Goal: Task Accomplishment & Management: Manage account settings

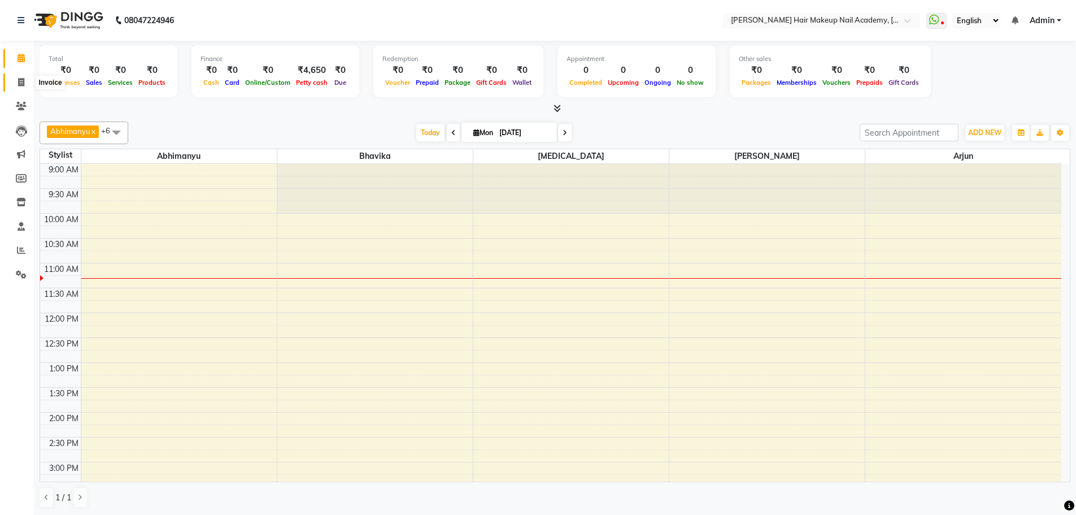
click at [20, 84] on icon at bounding box center [21, 82] width 6 height 8
select select "3468"
select select "service"
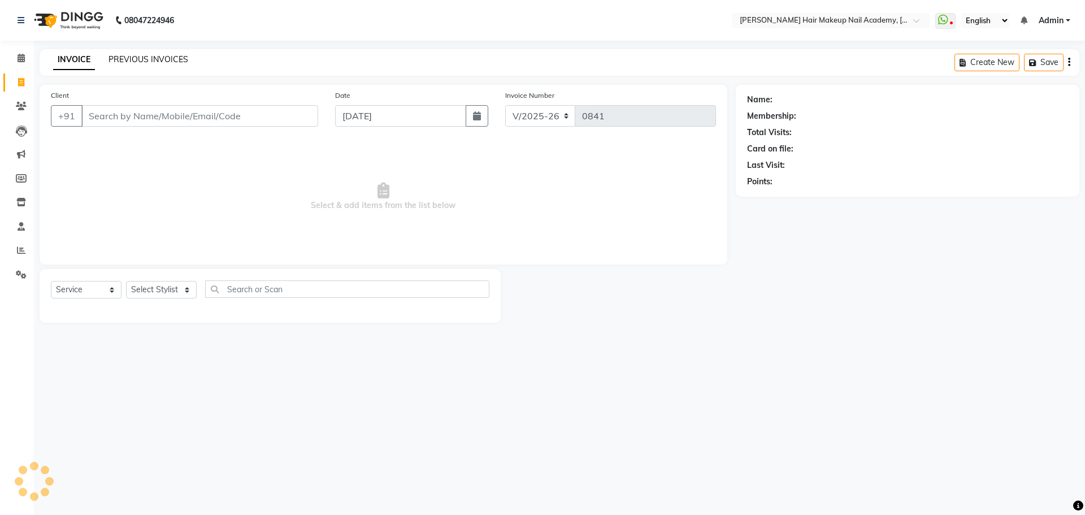
click at [153, 55] on link "PREVIOUS INVOICES" at bounding box center [148, 59] width 80 height 10
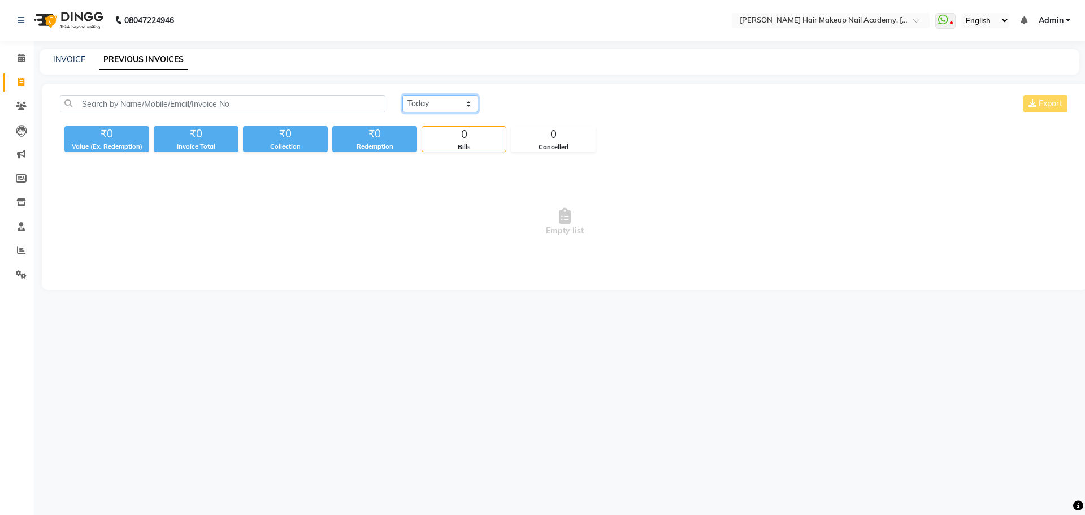
click at [420, 104] on select "[DATE] [DATE] Custom Range" at bounding box center [440, 104] width 76 height 18
select select "[DATE]"
click at [402, 95] on select "[DATE] [DATE] Custom Range" at bounding box center [440, 104] width 76 height 18
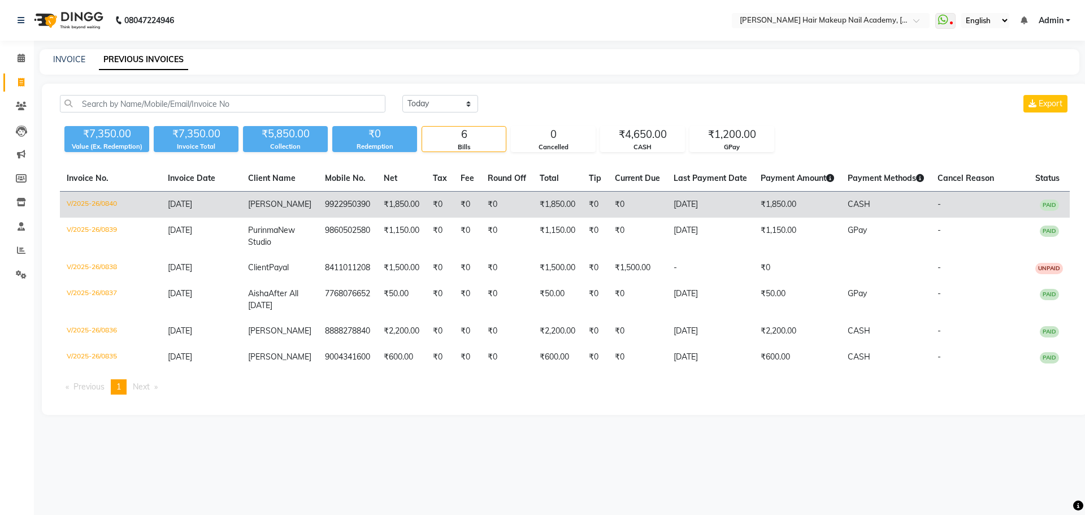
click at [484, 203] on td "₹0" at bounding box center [507, 205] width 52 height 27
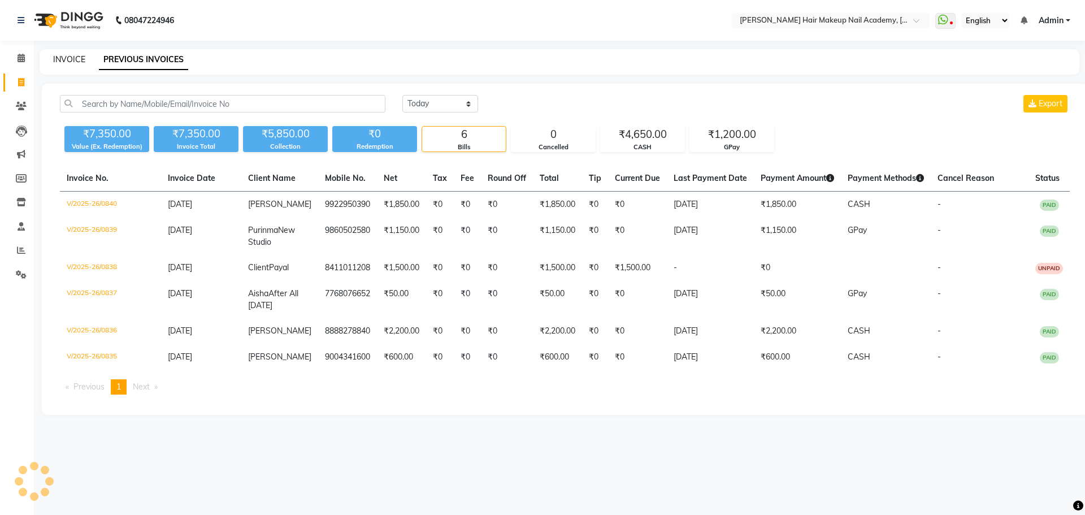
click at [69, 62] on link "INVOICE" at bounding box center [69, 59] width 32 height 10
select select "3468"
select select "service"
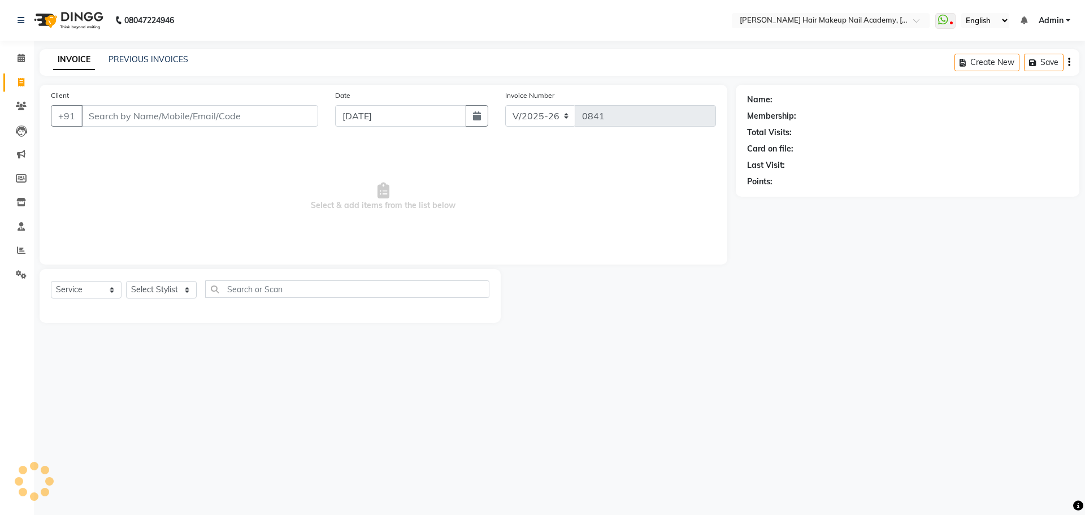
click at [180, 112] on input "Client" at bounding box center [199, 115] width 237 height 21
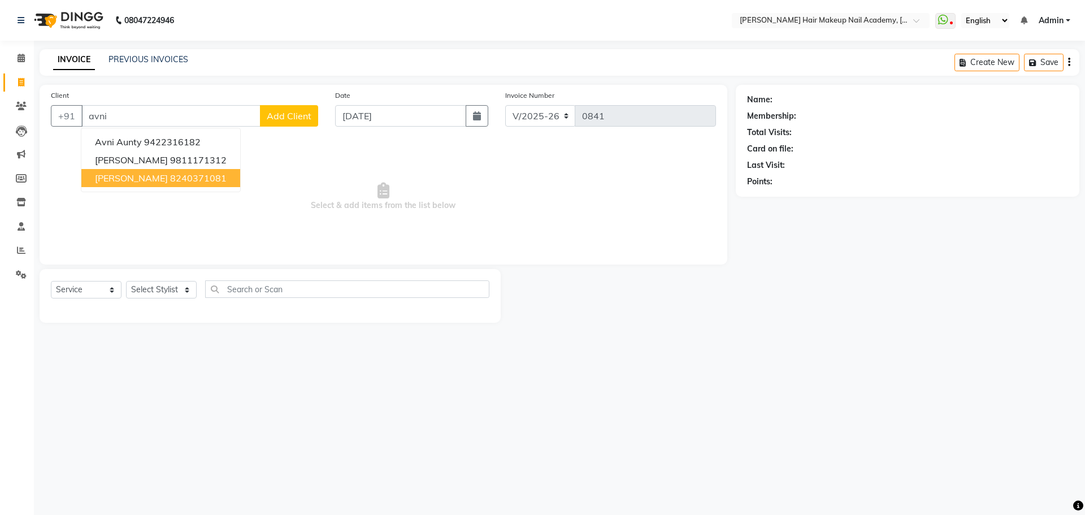
click at [170, 177] on ngb-highlight "8240371081" at bounding box center [198, 177] width 56 height 11
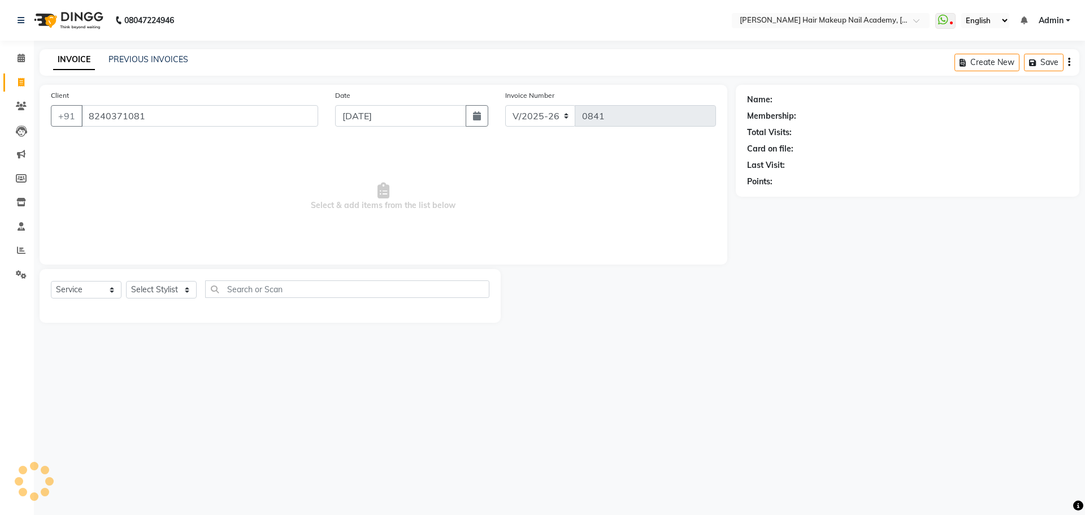
type input "8240371081"
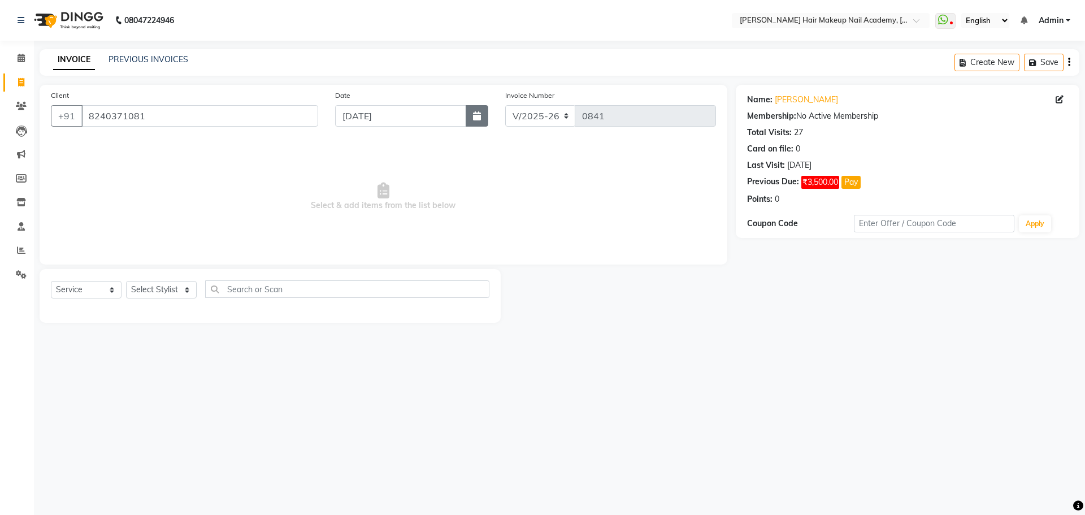
click at [478, 114] on icon "button" at bounding box center [477, 115] width 8 height 9
select select "9"
select select "2025"
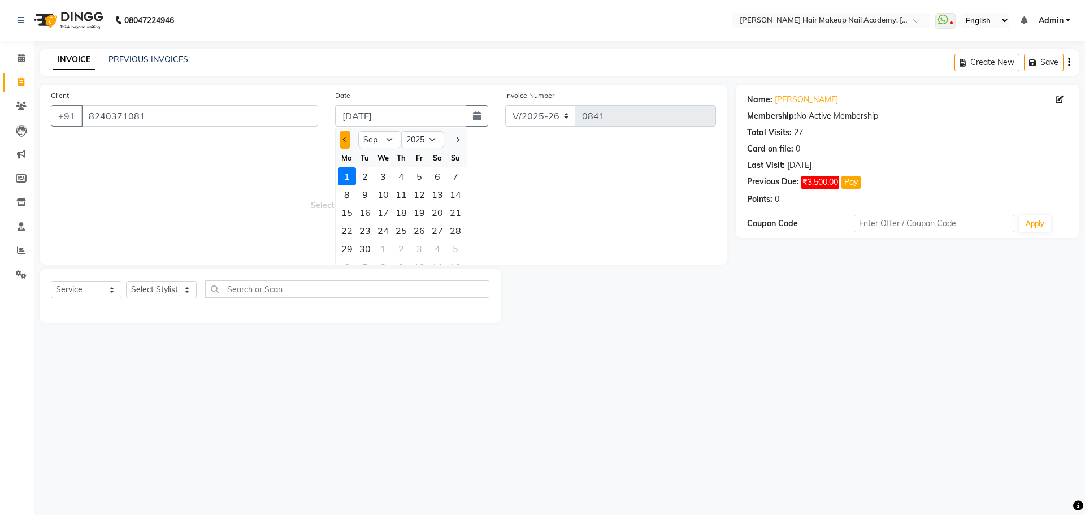
click at [342, 140] on button "Previous month" at bounding box center [345, 139] width 10 height 18
select select "8"
click at [454, 243] on div "31" at bounding box center [455, 249] width 18 height 18
type input "[DATE]"
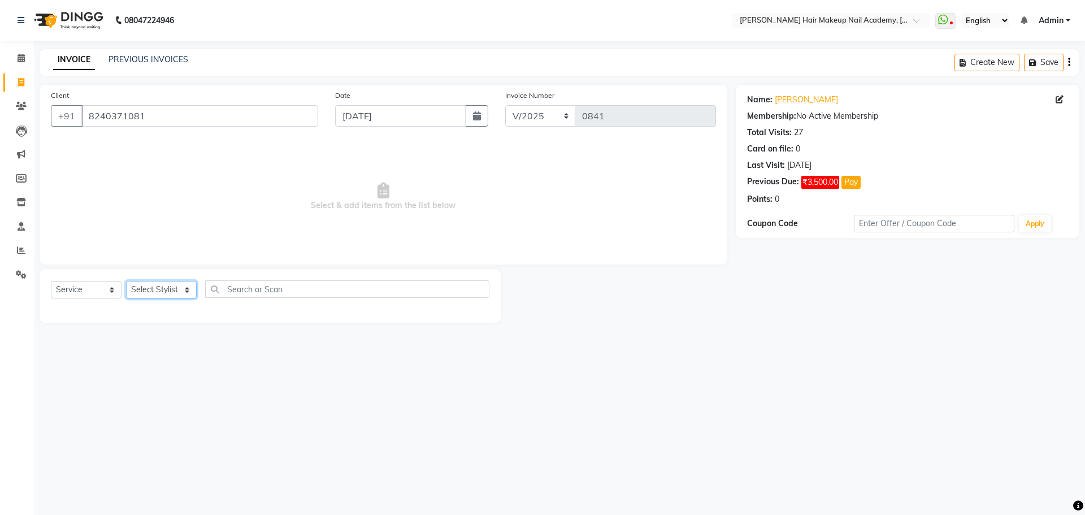
click at [176, 290] on select "Select Stylist Abhimanyu [PERSON_NAME] Arjun [PERSON_NAME] Kiran [PERSON_NAME] …" at bounding box center [161, 290] width 71 height 18
select select "15692"
click at [126, 281] on select "Select Stylist Abhimanyu [PERSON_NAME] Arjun [PERSON_NAME] Kiran [PERSON_NAME] …" at bounding box center [161, 290] width 71 height 18
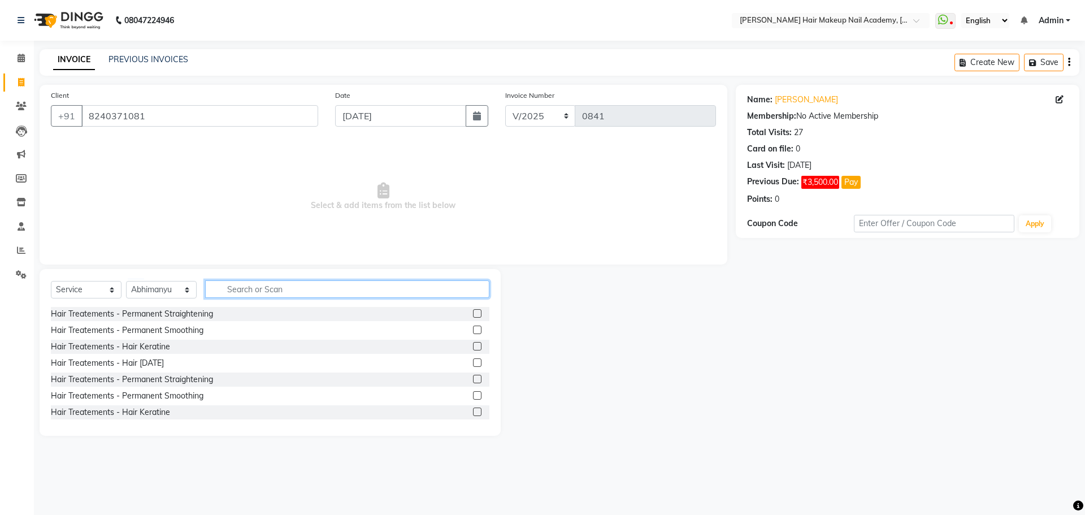
click at [268, 286] on input "text" at bounding box center [347, 289] width 284 height 18
type input "was"
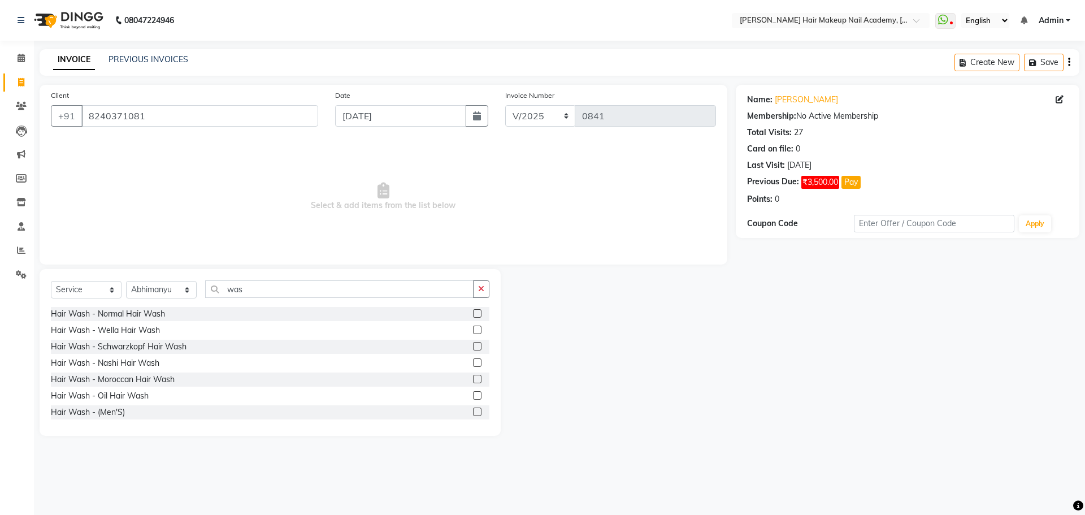
click at [473, 344] on label at bounding box center [477, 346] width 8 height 8
click at [473, 344] on input "checkbox" at bounding box center [476, 346] width 7 height 7
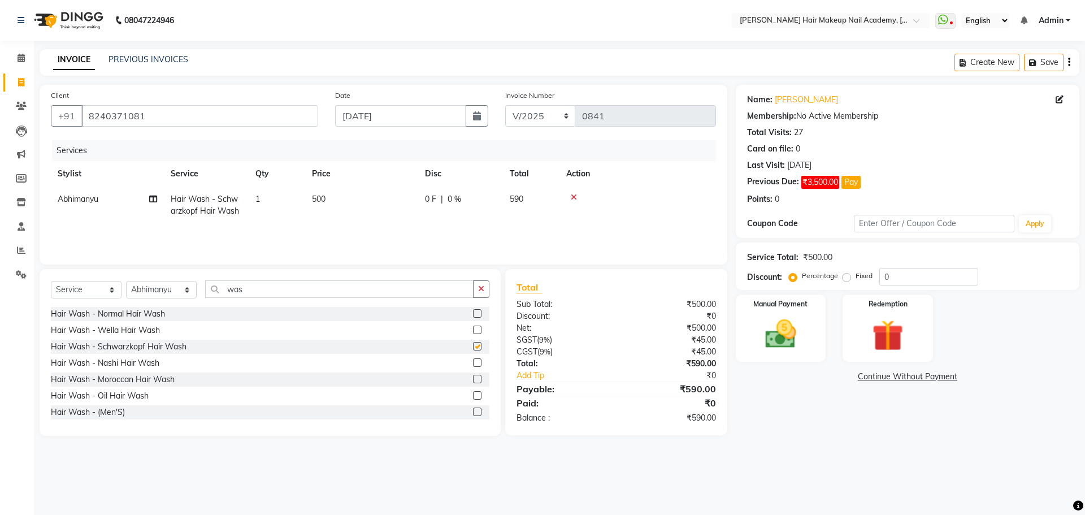
checkbox input "false"
click at [480, 286] on icon "button" at bounding box center [481, 289] width 6 height 8
click at [1069, 62] on icon "button" at bounding box center [1069, 62] width 2 height 1
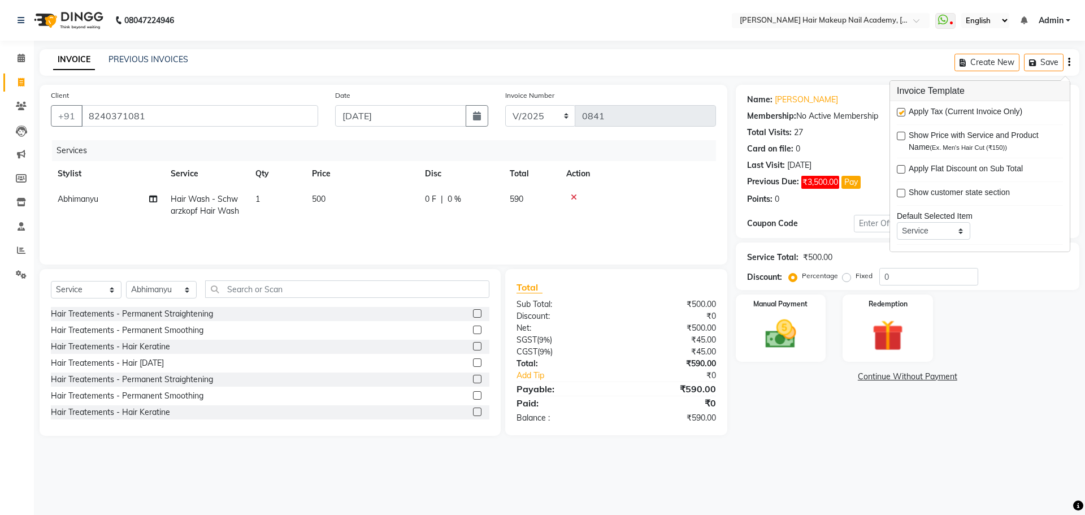
click at [901, 112] on label at bounding box center [901, 112] width 8 height 8
click at [901, 112] on input "checkbox" at bounding box center [900, 112] width 7 height 7
checkbox input "false"
click at [954, 23] on span at bounding box center [945, 21] width 20 height 16
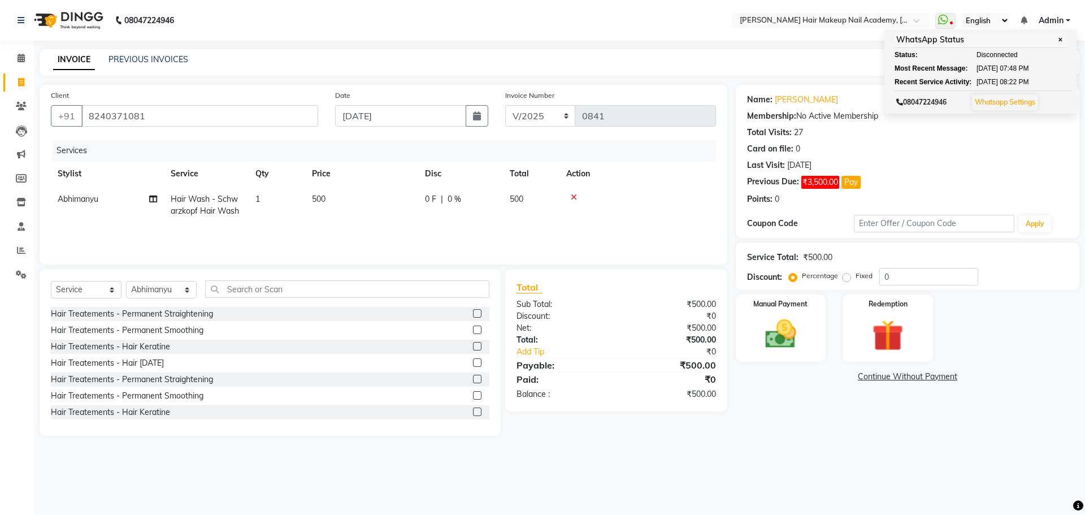
click at [992, 375] on link "Continue Without Payment" at bounding box center [907, 377] width 339 height 12
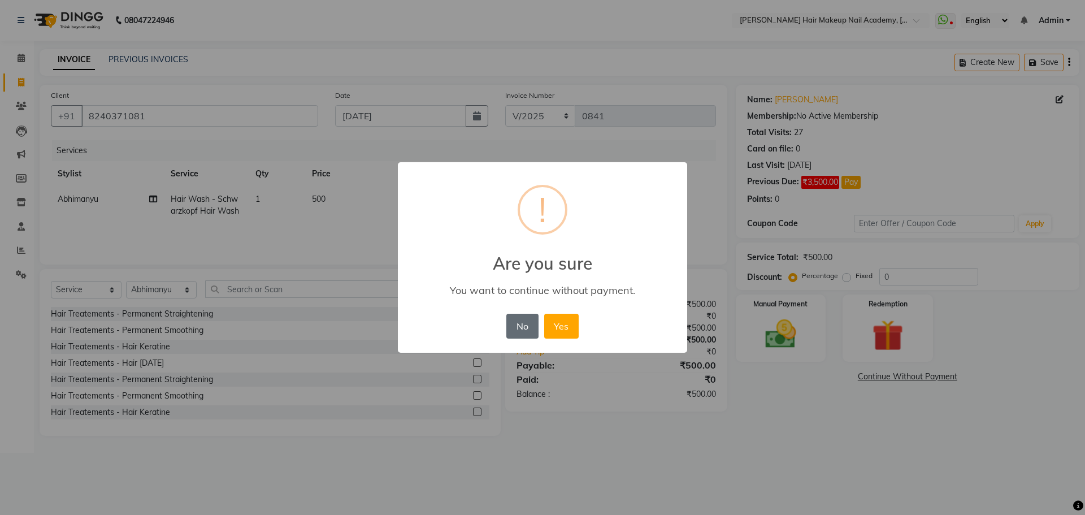
click at [522, 327] on button "No" at bounding box center [522, 326] width 32 height 25
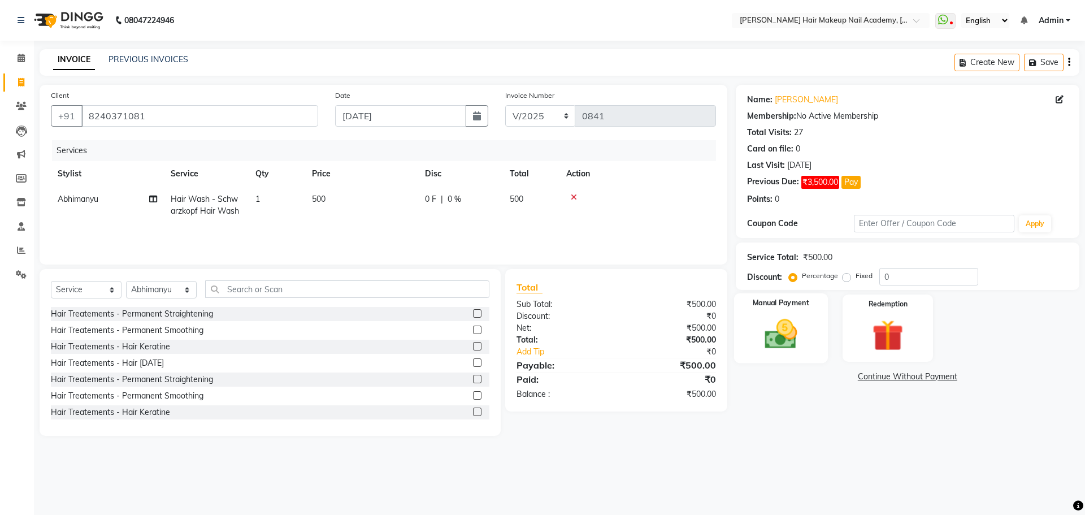
click at [784, 353] on div "Manual Payment" at bounding box center [780, 327] width 94 height 69
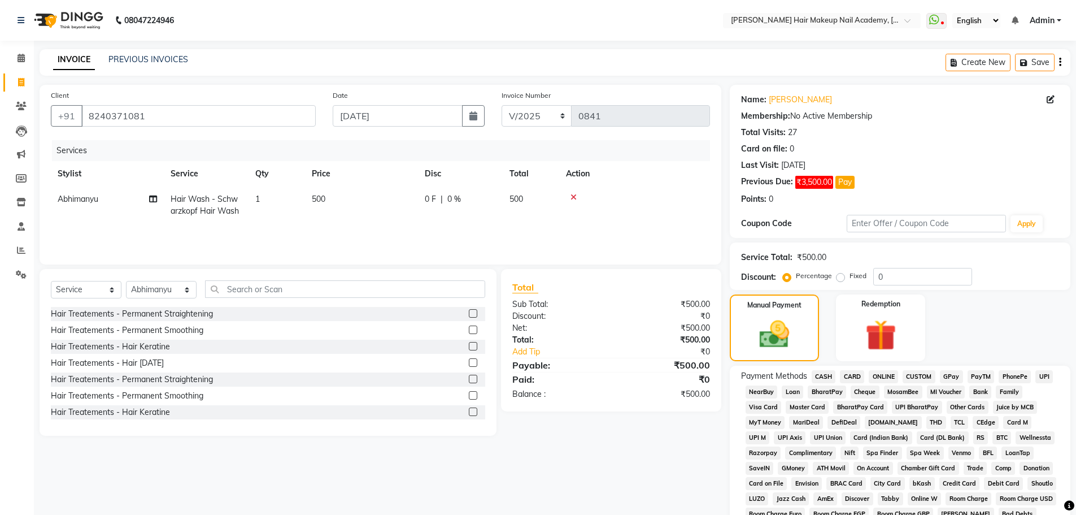
click at [950, 377] on span "GPay" at bounding box center [951, 376] width 23 height 13
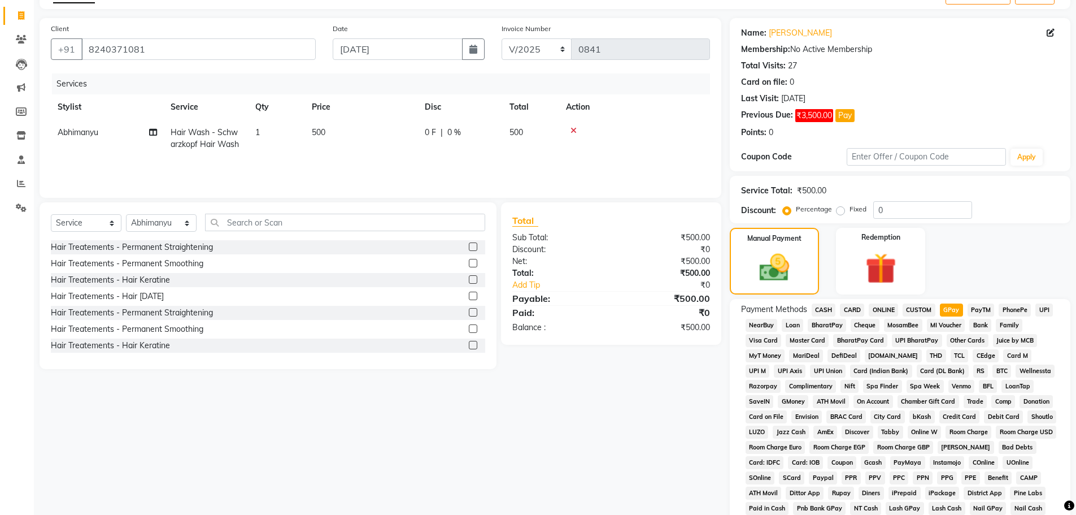
scroll to position [169, 0]
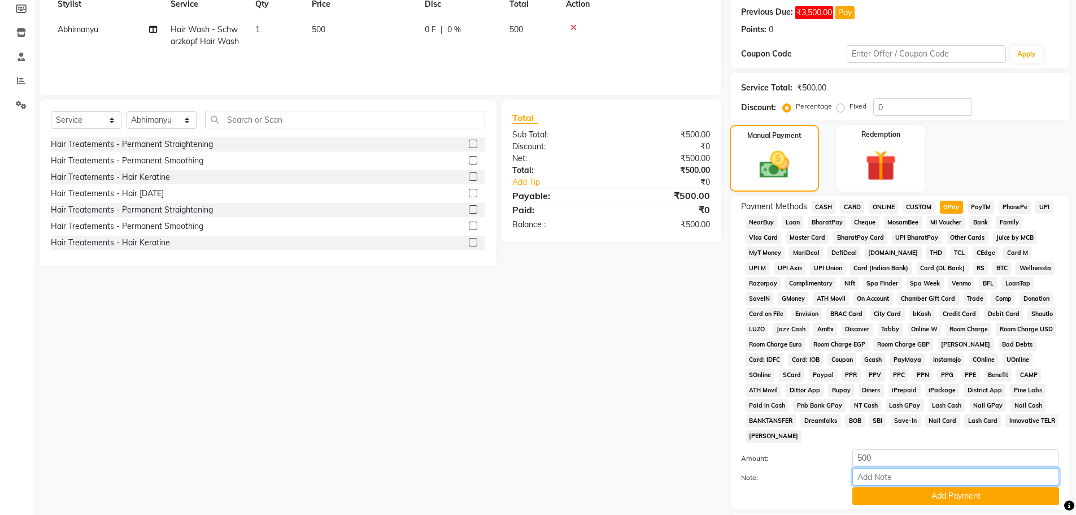
click at [929, 478] on input "Note:" at bounding box center [955, 477] width 207 height 18
type input "Atul gpay"
click at [954, 495] on button "Add Payment" at bounding box center [955, 496] width 207 height 18
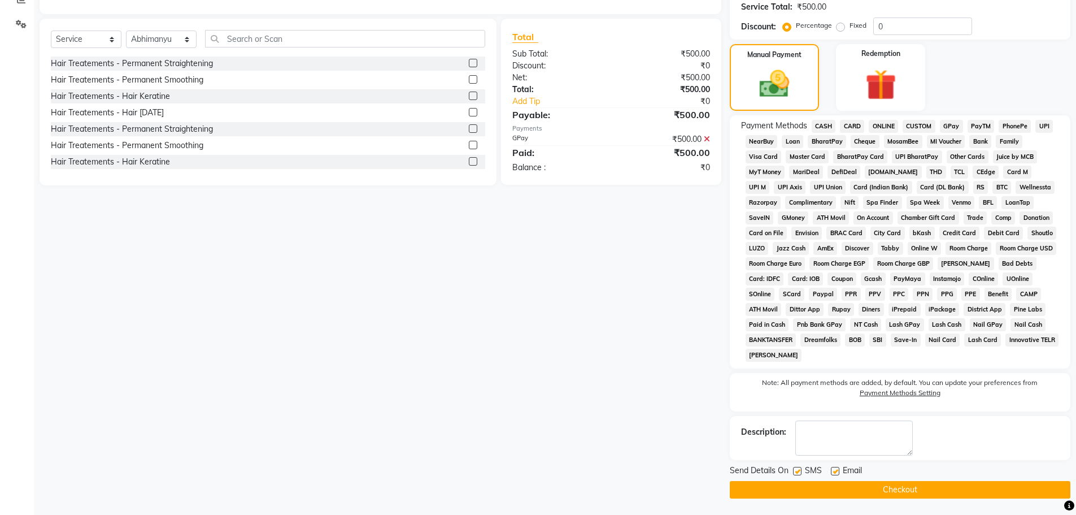
scroll to position [251, 0]
click at [945, 491] on button "Checkout" at bounding box center [900, 489] width 341 height 18
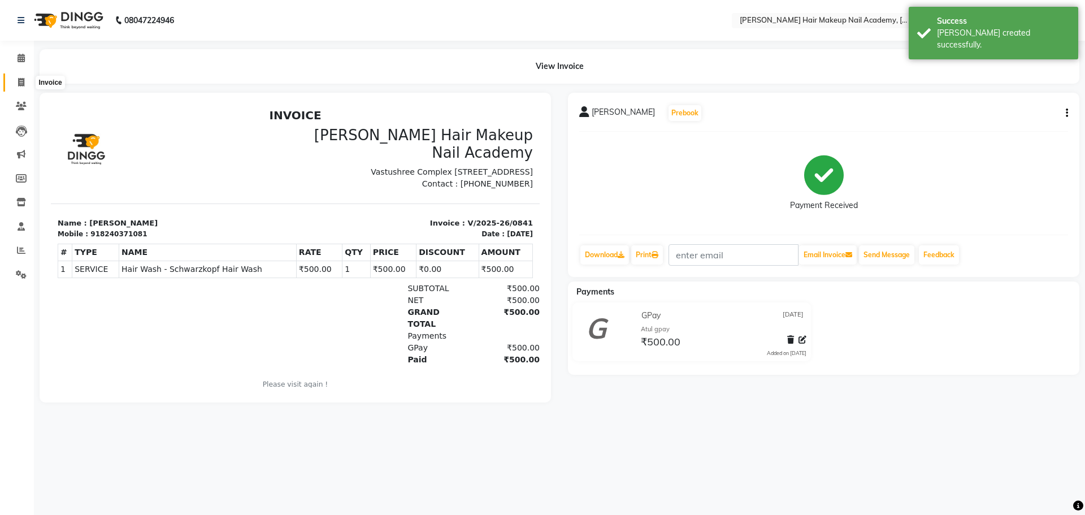
click at [28, 76] on span at bounding box center [21, 82] width 20 height 13
select select "3468"
select select "service"
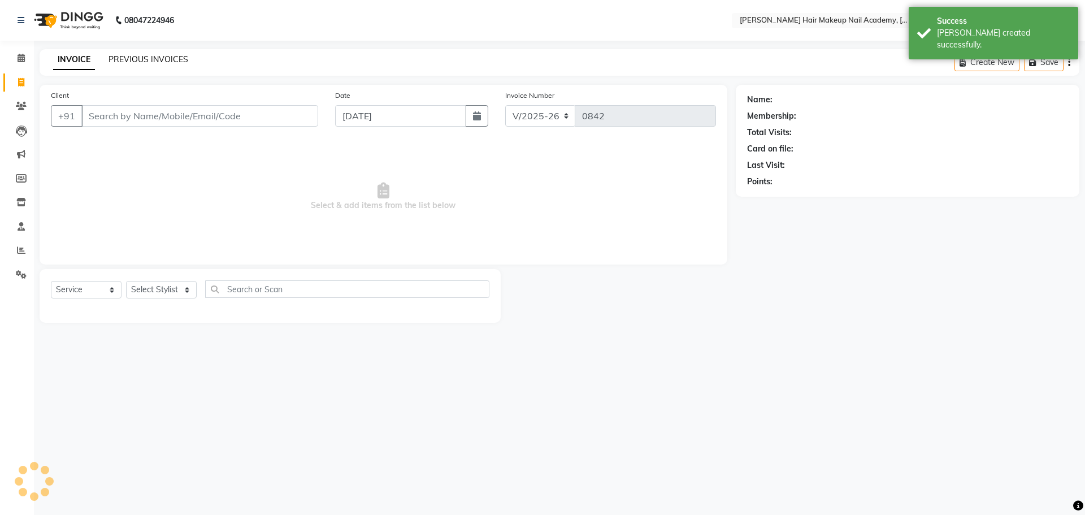
click at [122, 58] on link "PREVIOUS INVOICES" at bounding box center [148, 59] width 80 height 10
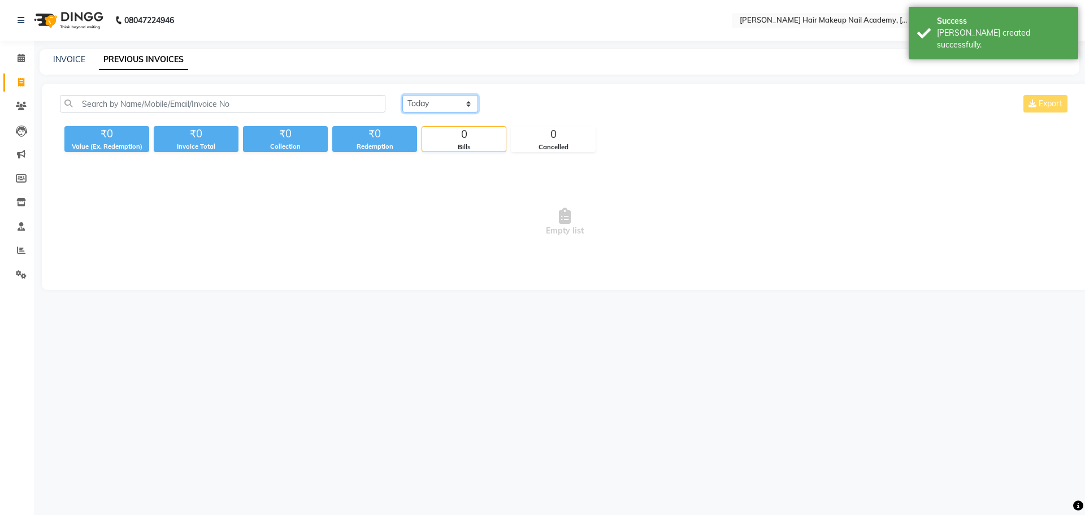
drag, startPoint x: 464, startPoint y: 105, endPoint x: 465, endPoint y: 112, distance: 6.8
click at [464, 105] on select "Today Yesterday Custom Range" at bounding box center [440, 104] width 76 height 18
select select "yesterday"
click at [402, 95] on select "Today Yesterday Custom Range" at bounding box center [440, 104] width 76 height 18
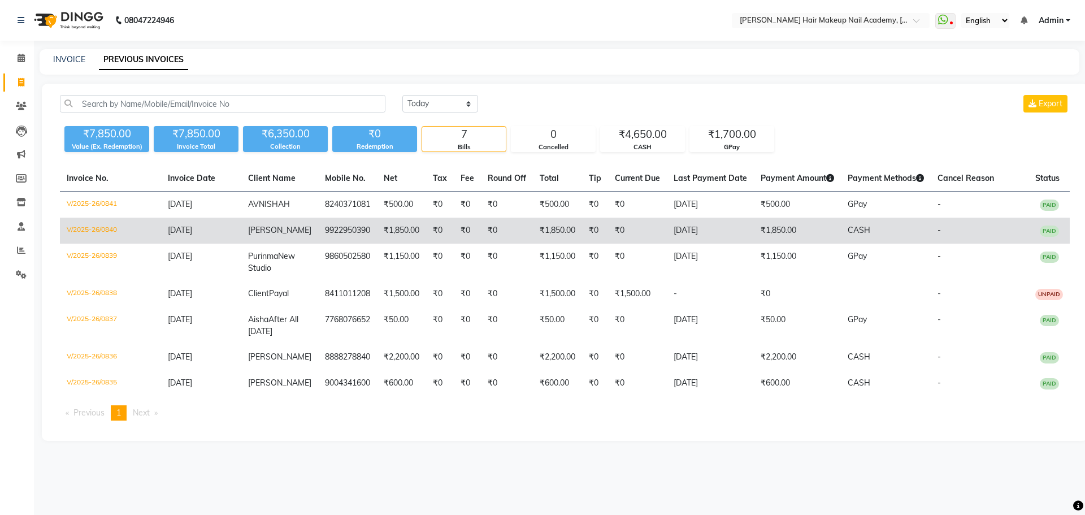
click at [463, 219] on td "₹0" at bounding box center [467, 230] width 27 height 26
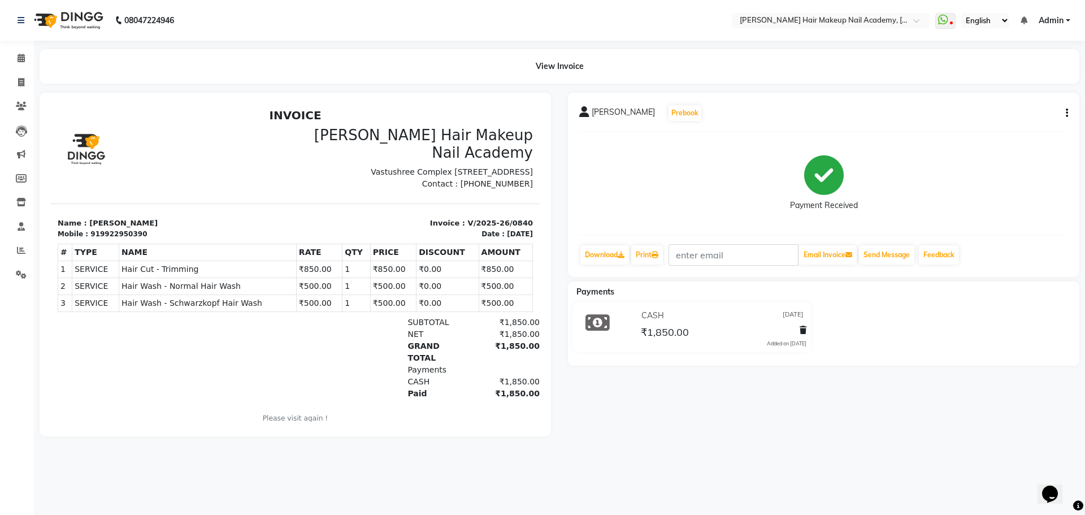
click at [1063, 118] on button "button" at bounding box center [1064, 113] width 7 height 12
click at [1042, 126] on div "Edit Invoice" at bounding box center [1010, 127] width 77 height 14
select select "service"
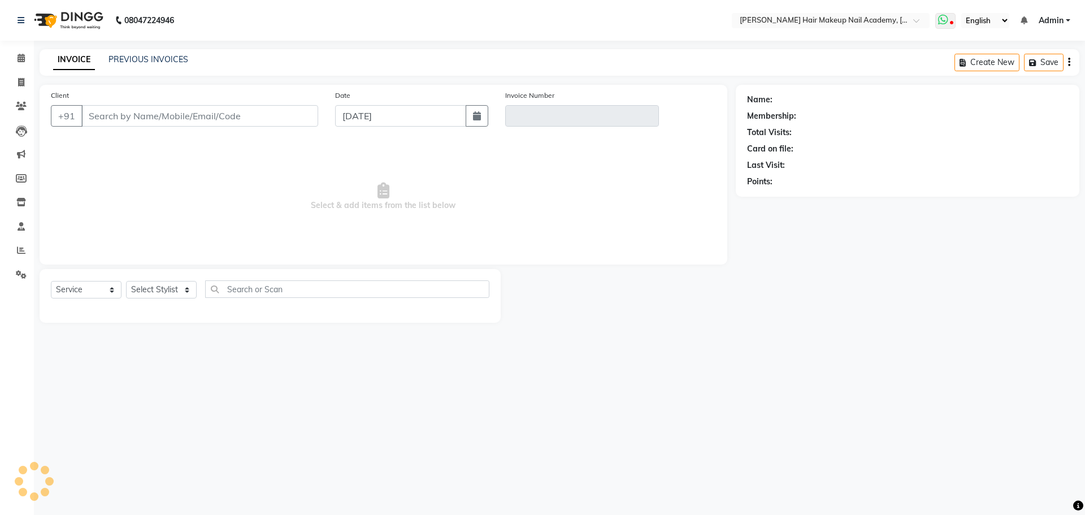
type input "9922950390"
type input "V/2025-26/0840"
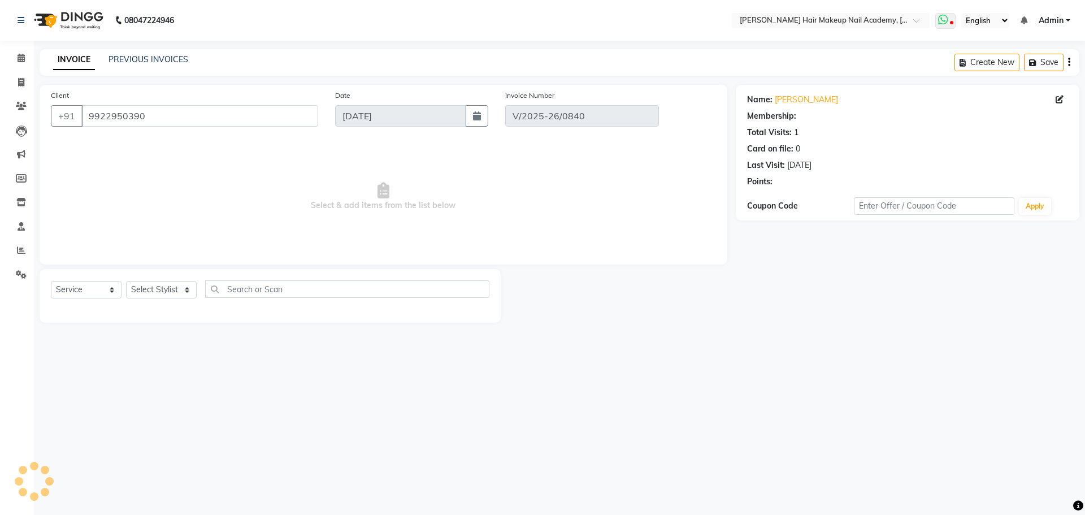
click at [952, 21] on icon at bounding box center [951, 24] width 3 height 6
type input "[DATE]"
select select "select"
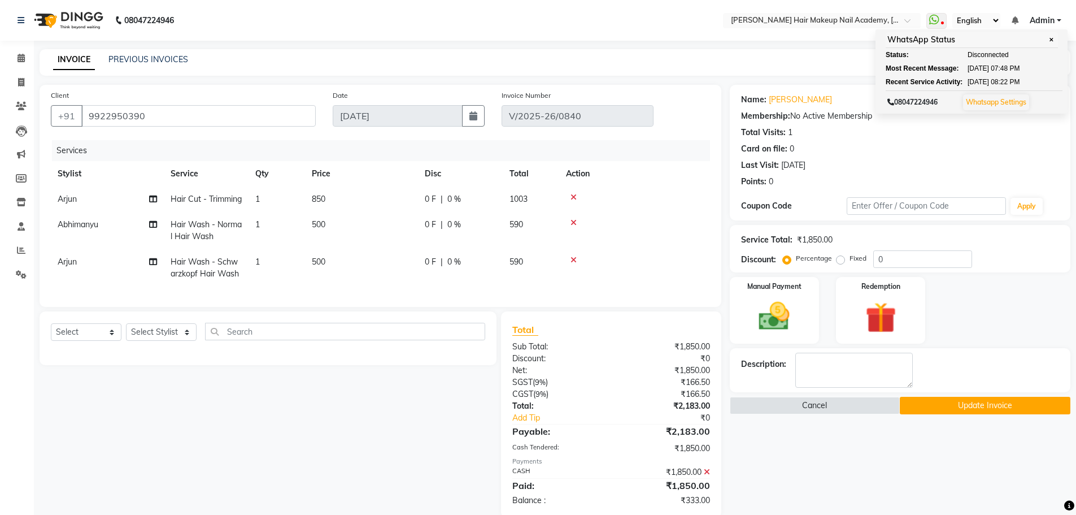
click at [1025, 308] on div "Manual Payment Redemption" at bounding box center [900, 310] width 358 height 67
